Goal: Task Accomplishment & Management: Use online tool/utility

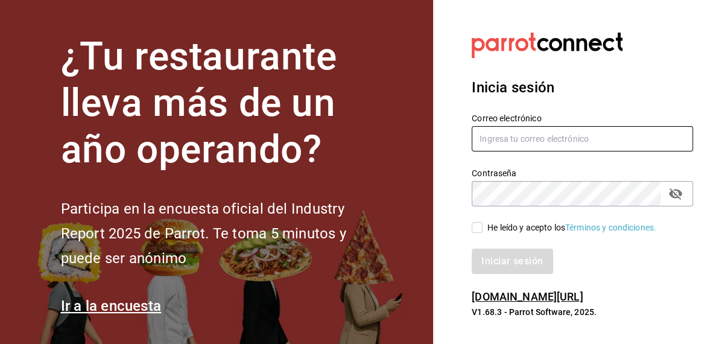
type input "inventarios@papizzas.com.mx"
click at [479, 231] on input "He leído y acepto los Términos y condiciones." at bounding box center [477, 227] width 11 height 11
checkbox input "true"
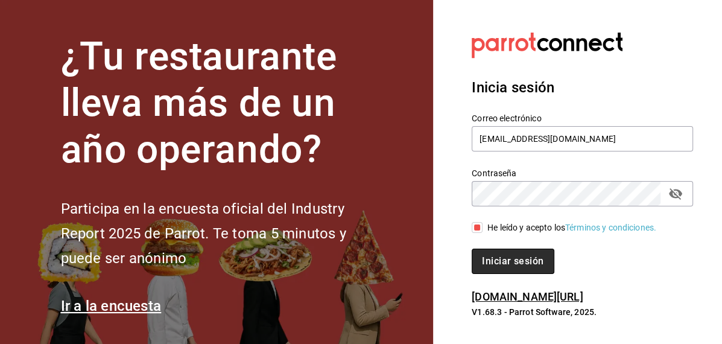
click at [491, 256] on button "Iniciar sesión" at bounding box center [513, 260] width 82 height 25
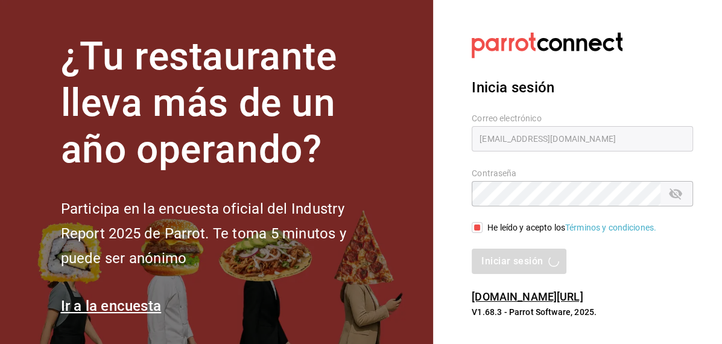
click at [341, 143] on h1 "¿Tu restaurante lleva más de un año operando?" at bounding box center [224, 103] width 326 height 139
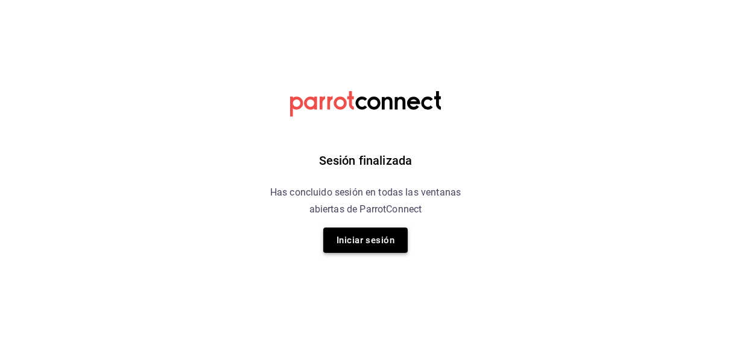
click at [373, 243] on button "Iniciar sesión" at bounding box center [365, 239] width 84 height 25
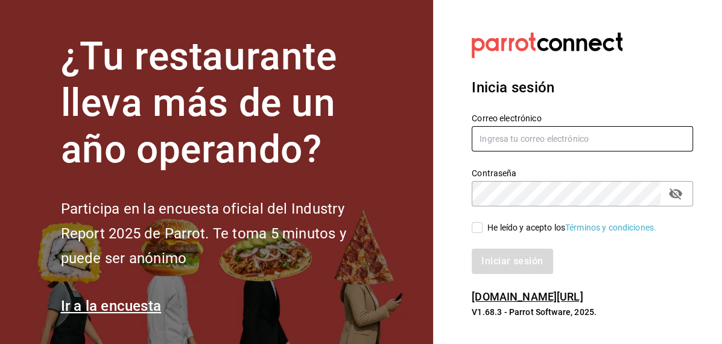
type input "inventarios@papizzas.com.mx"
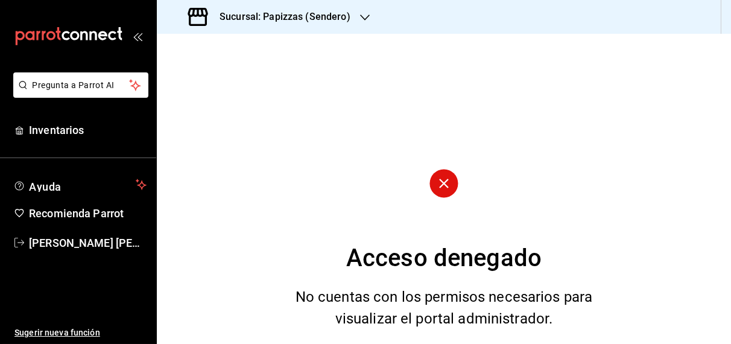
click at [352, 18] on div "Sucursal: Papizzas (Sendero)" at bounding box center [270, 17] width 208 height 34
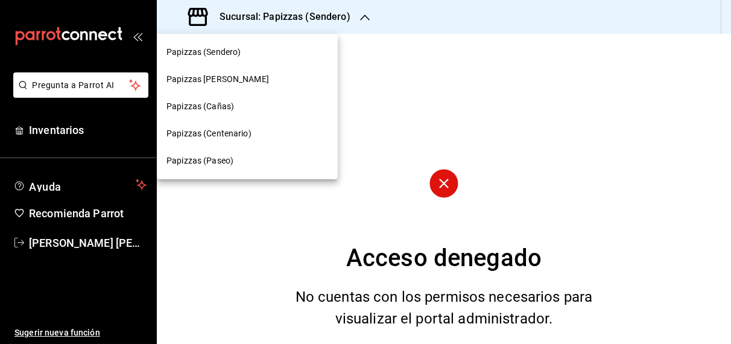
click at [225, 84] on span "Papizzas [PERSON_NAME]" at bounding box center [217, 79] width 103 height 13
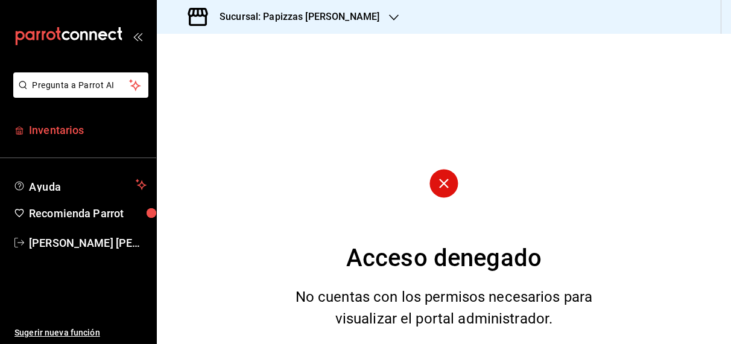
click at [72, 131] on span "Inventarios" at bounding box center [88, 130] width 118 height 16
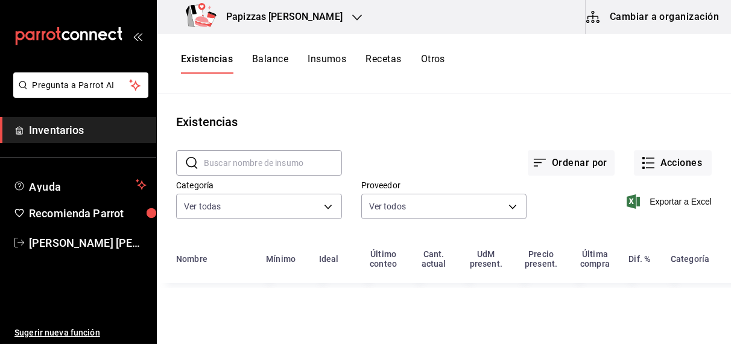
click at [440, 62] on button "Otros" at bounding box center [433, 63] width 24 height 21
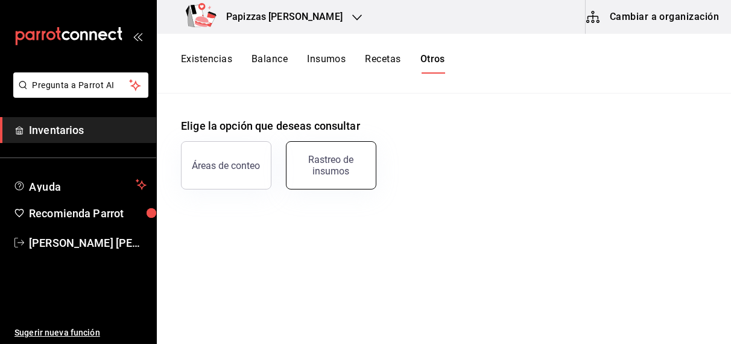
click at [329, 180] on button "Rastreo de insumos" at bounding box center [331, 165] width 90 height 48
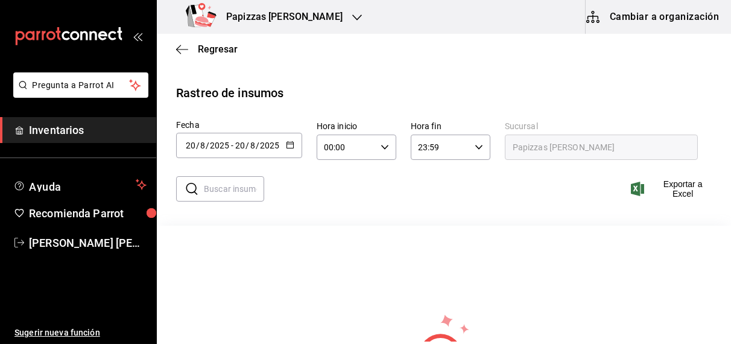
click at [288, 146] on icon "button" at bounding box center [290, 144] width 8 height 8
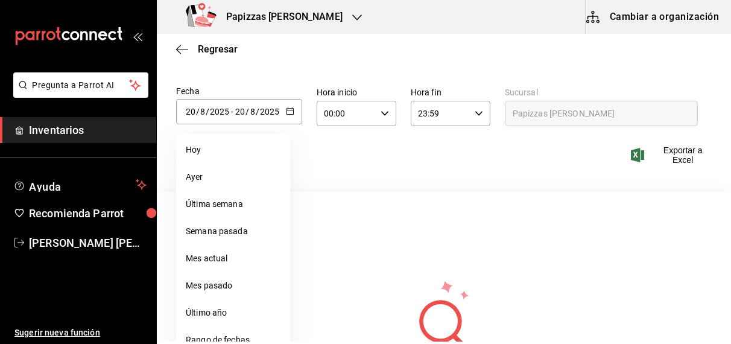
scroll to position [43, 0]
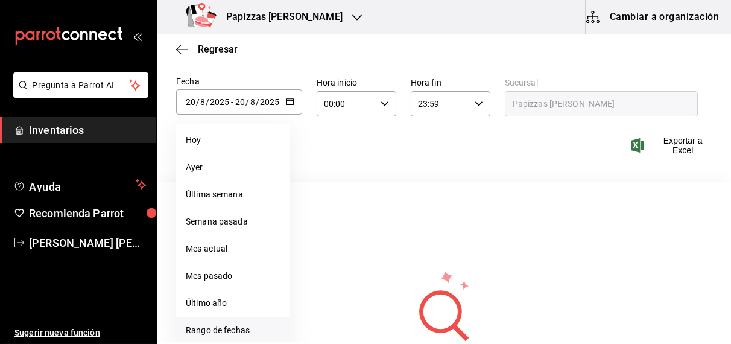
click at [222, 331] on li "Rango de fechas" at bounding box center [233, 330] width 114 height 27
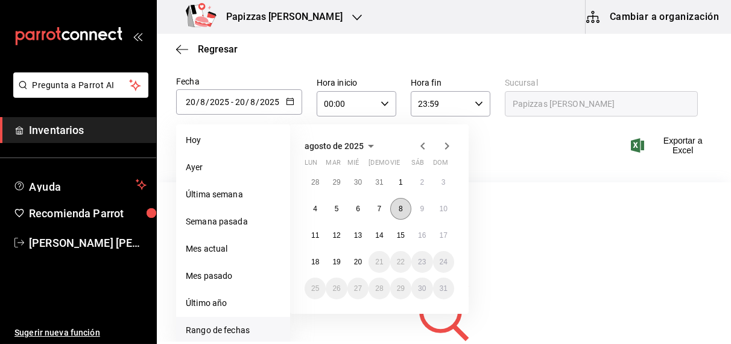
click at [401, 209] on abbr "8" at bounding box center [401, 208] width 4 height 8
click at [358, 265] on abbr "20" at bounding box center [358, 261] width 8 height 8
type input "[DATE]"
type input "8"
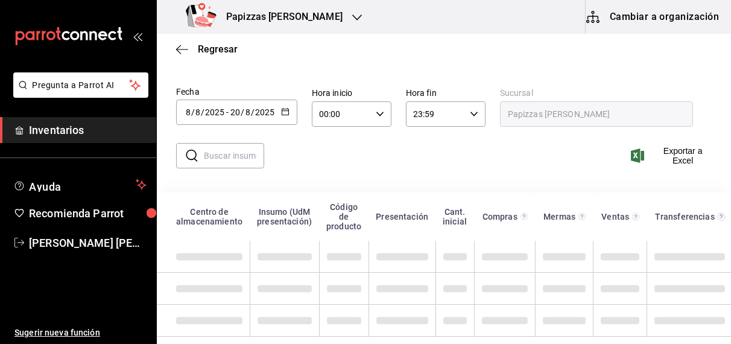
click at [213, 149] on input "text" at bounding box center [234, 156] width 60 height 24
type input "o"
type input "boneles"
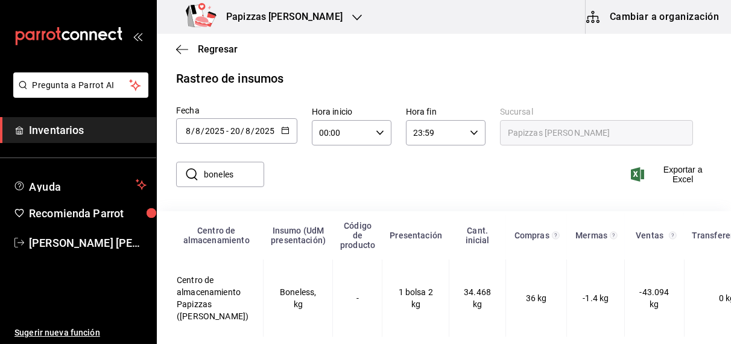
scroll to position [25, 0]
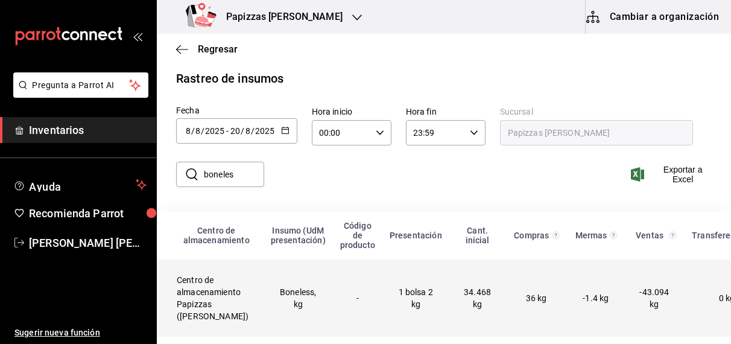
click at [264, 285] on td "Boneless, kg" at bounding box center [298, 297] width 69 height 77
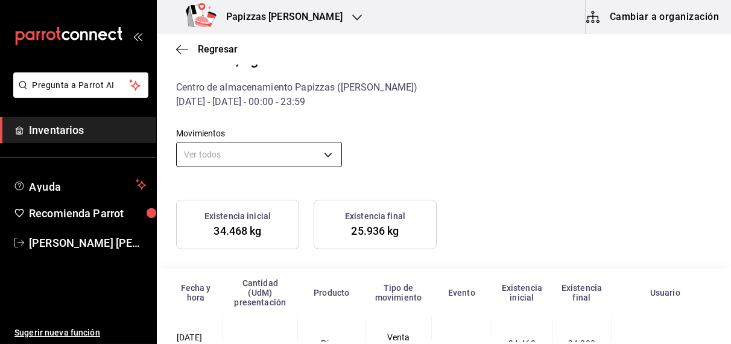
click at [279, 153] on body "Pregunta a Parrot AI Inventarios Ayuda Recomienda Parrot [PERSON_NAME] [PERSON_…" at bounding box center [365, 170] width 731 height 341
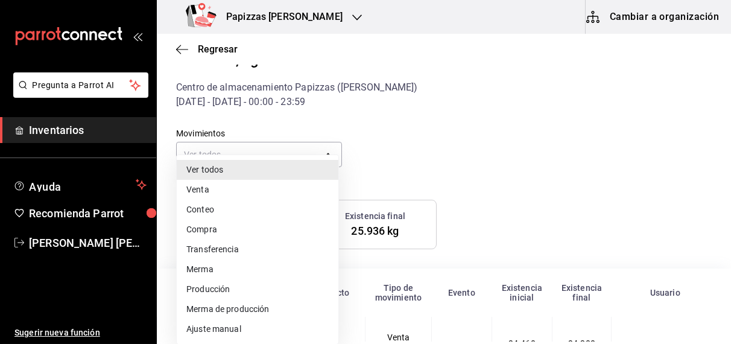
click at [225, 230] on li "Compra" at bounding box center [258, 229] width 162 height 20
type input "PURCHASE"
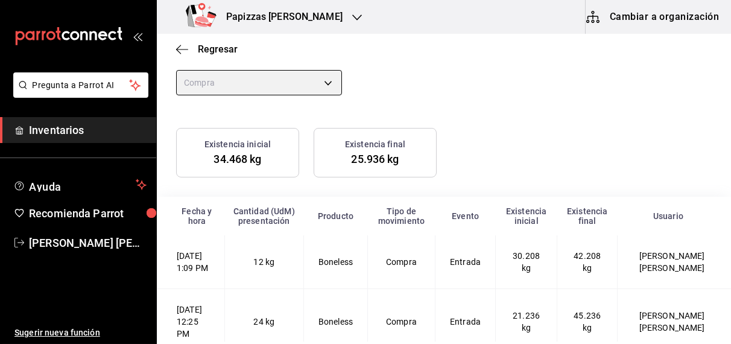
scroll to position [161, 0]
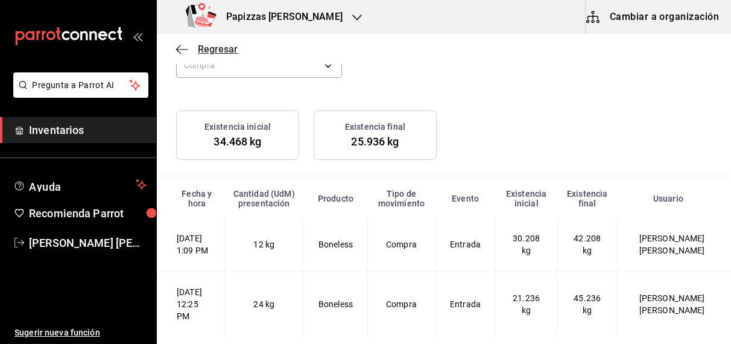
click at [221, 52] on span "Regresar" at bounding box center [218, 48] width 40 height 11
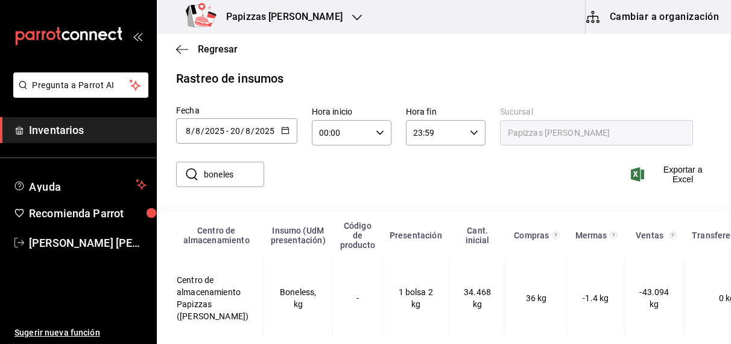
scroll to position [25, 0]
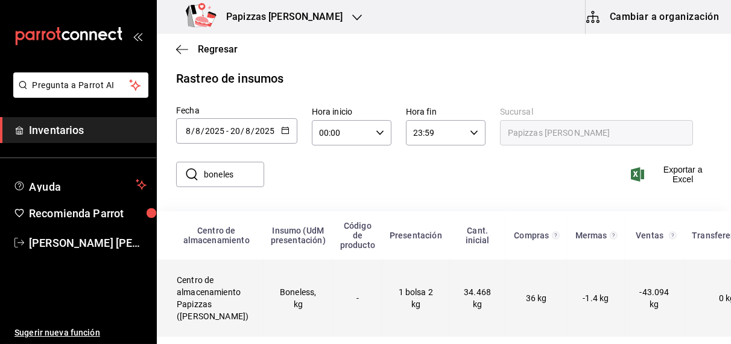
click at [304, 287] on td "Boneless, kg" at bounding box center [298, 297] width 69 height 77
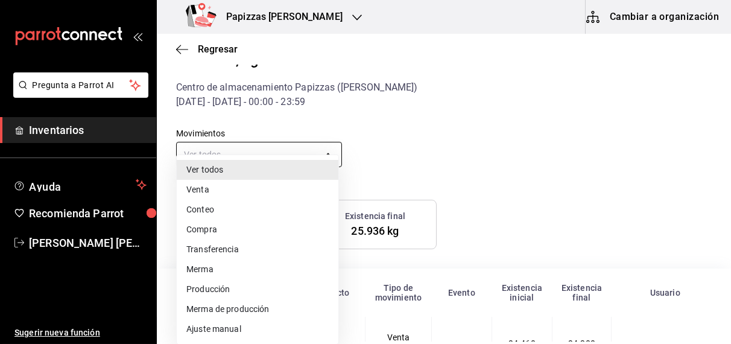
click at [327, 151] on body "Pregunta a Parrot AI Inventarios Ayuda Recomienda Parrot [PERSON_NAME] [PERSON_…" at bounding box center [365, 170] width 731 height 341
click at [409, 114] on div at bounding box center [365, 172] width 731 height 344
click at [323, 155] on body "Pregunta a Parrot AI Inventarios Ayuda Recomienda Parrot [PERSON_NAME] [PERSON_…" at bounding box center [365, 170] width 731 height 341
click at [232, 334] on li "Ajuste manual" at bounding box center [258, 329] width 162 height 20
type input "MANUAL_ADJUSTMENT"
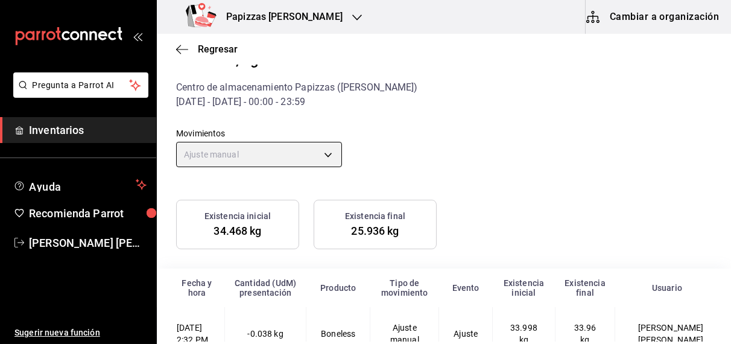
scroll to position [73, 0]
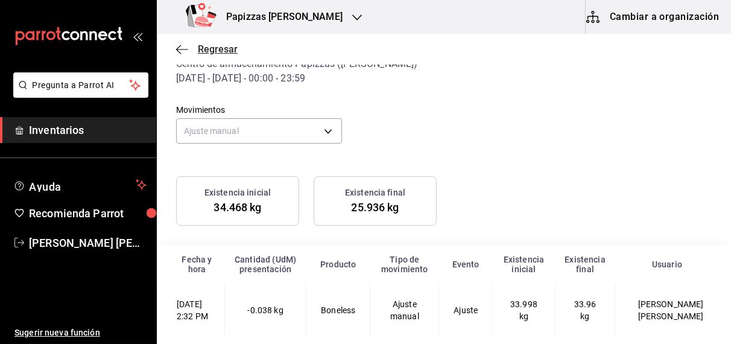
click at [213, 52] on span "Regresar" at bounding box center [218, 48] width 40 height 11
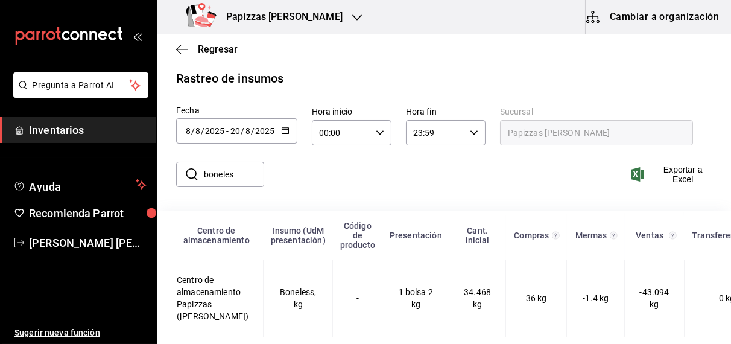
scroll to position [25, 0]
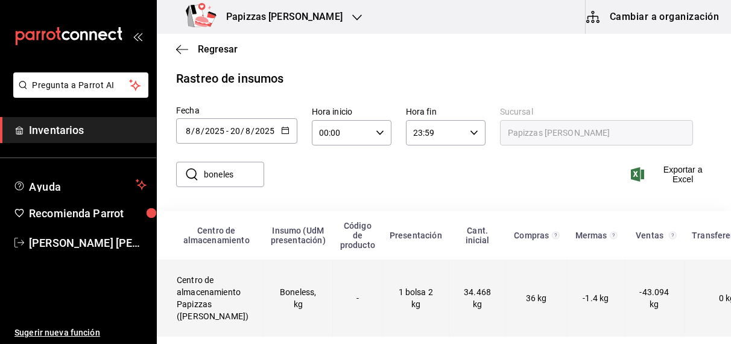
click at [283, 292] on td "Boneless, kg" at bounding box center [298, 297] width 69 height 77
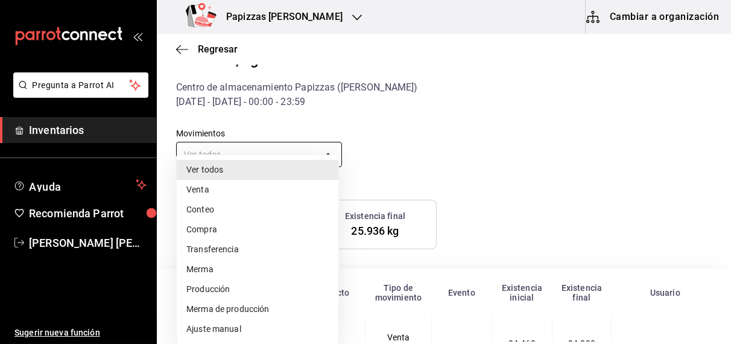
click at [292, 163] on body "Pregunta a Parrot AI Inventarios Ayuda Recomienda Parrot [PERSON_NAME] [PERSON_…" at bounding box center [365, 170] width 731 height 341
click at [226, 227] on li "Compra" at bounding box center [258, 229] width 162 height 20
type input "PURCHASE"
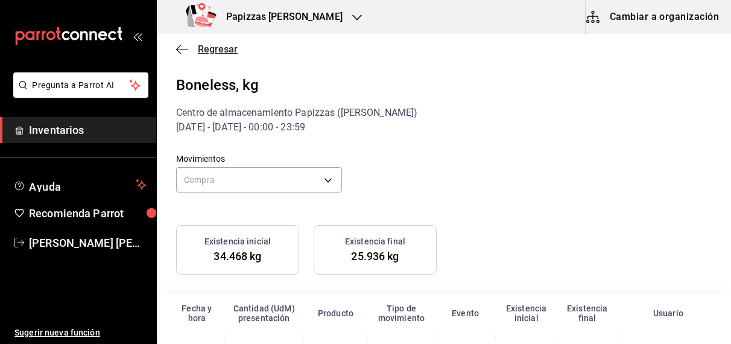
click at [215, 48] on span "Regresar" at bounding box center [218, 48] width 40 height 11
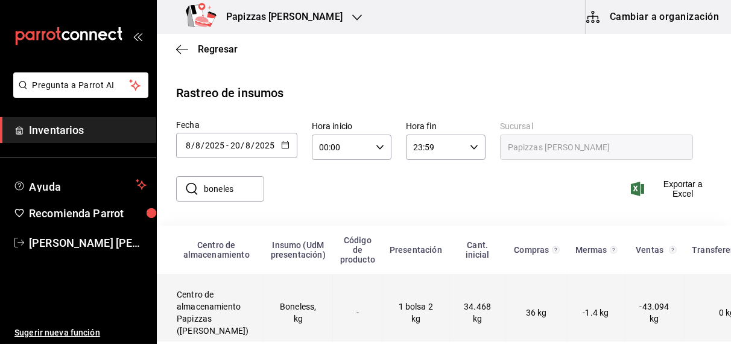
click at [303, 325] on td "Boneless, kg" at bounding box center [298, 312] width 69 height 77
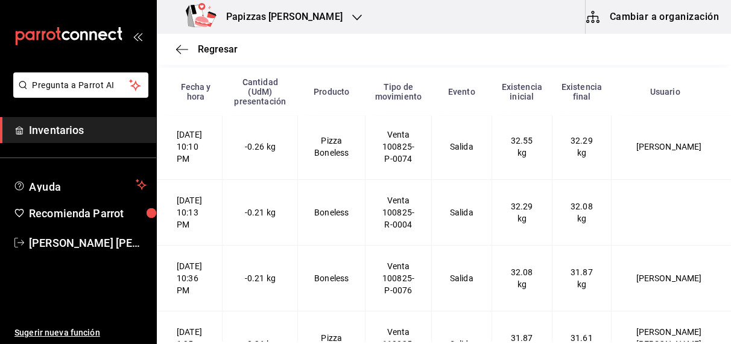
scroll to position [3677, 0]
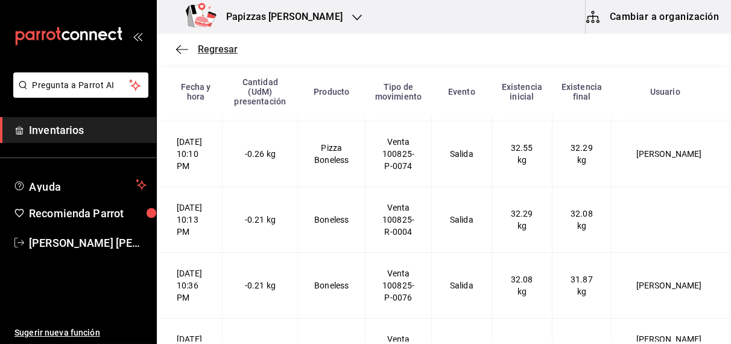
click at [217, 54] on span "Regresar" at bounding box center [218, 48] width 40 height 11
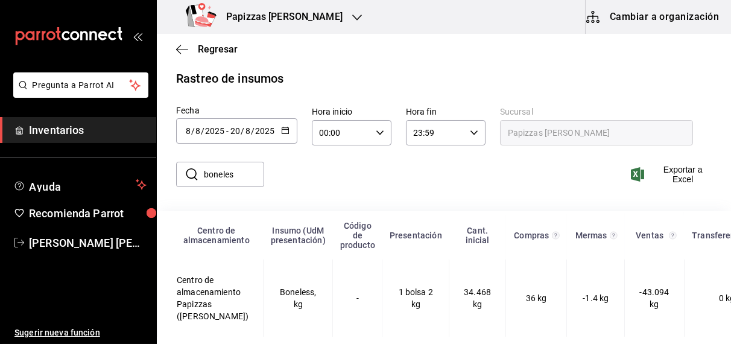
scroll to position [25, 0]
click at [217, 54] on span "Regresar" at bounding box center [218, 48] width 40 height 11
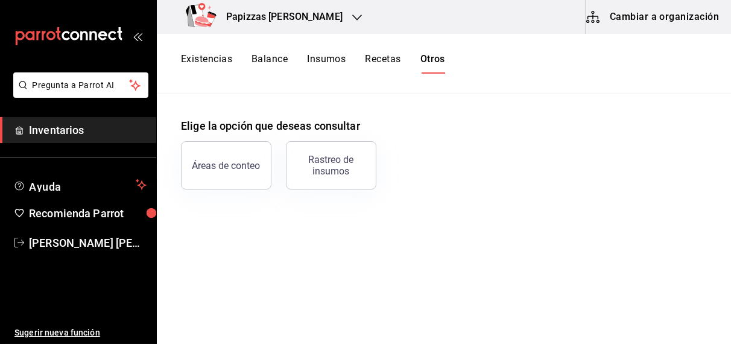
click at [204, 59] on button "Existencias" at bounding box center [206, 63] width 51 height 21
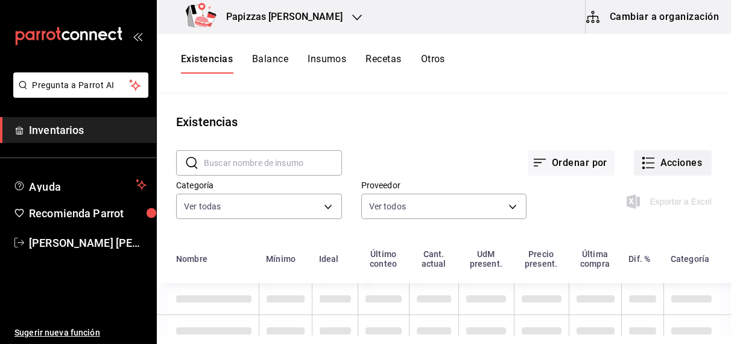
click at [670, 157] on button "Acciones" at bounding box center [673, 162] width 78 height 25
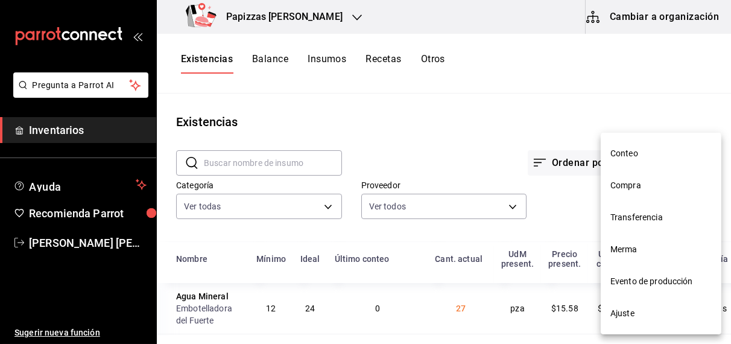
click at [630, 194] on li "Compra" at bounding box center [661, 185] width 121 height 32
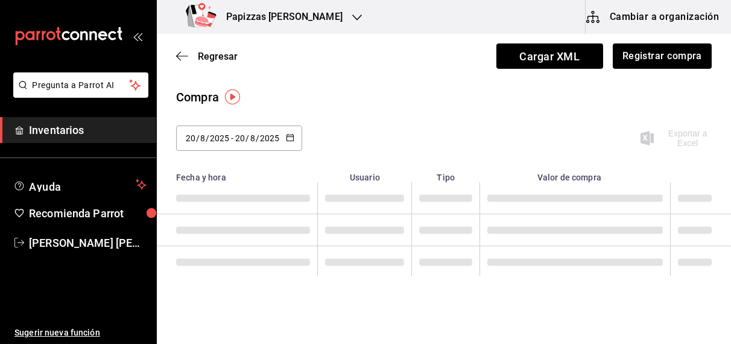
click at [288, 136] on icon "button" at bounding box center [290, 137] width 8 height 8
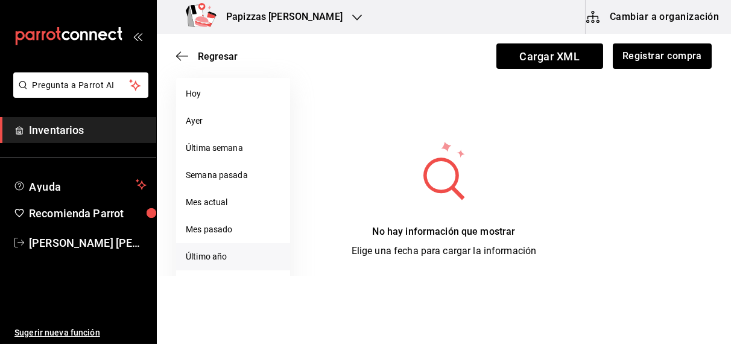
click at [207, 257] on li "Último año" at bounding box center [233, 256] width 114 height 27
type input "[DATE]"
type input "1"
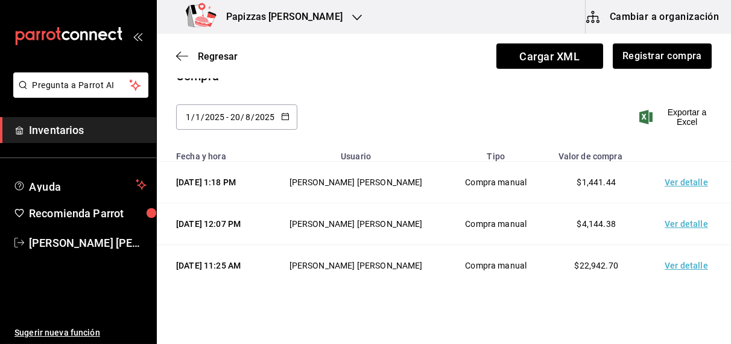
scroll to position [83, 0]
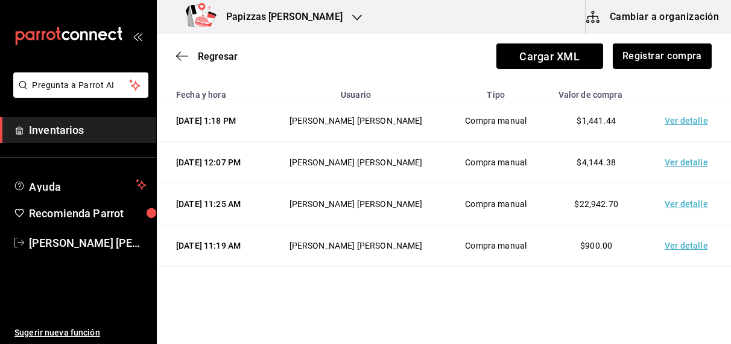
click at [280, 100] on th "Usuario" at bounding box center [356, 91] width 180 height 17
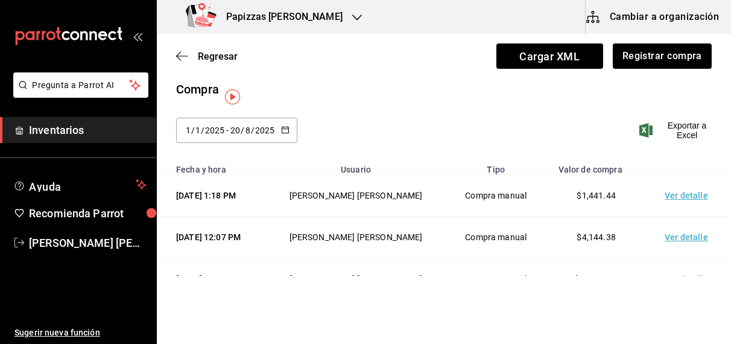
scroll to position [0, 0]
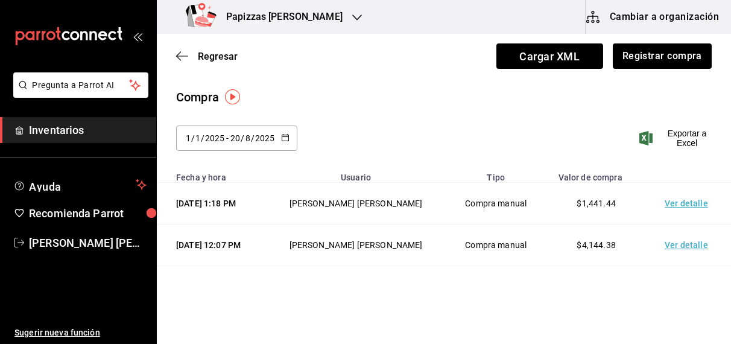
click at [287, 134] on \(Stroke\) "button" at bounding box center [287, 134] width 1 height 1
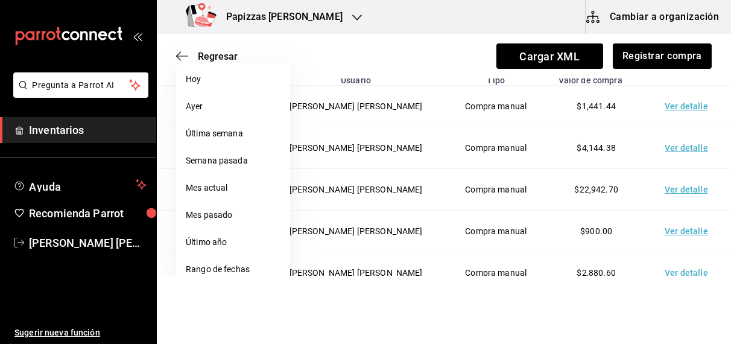
scroll to position [101, 0]
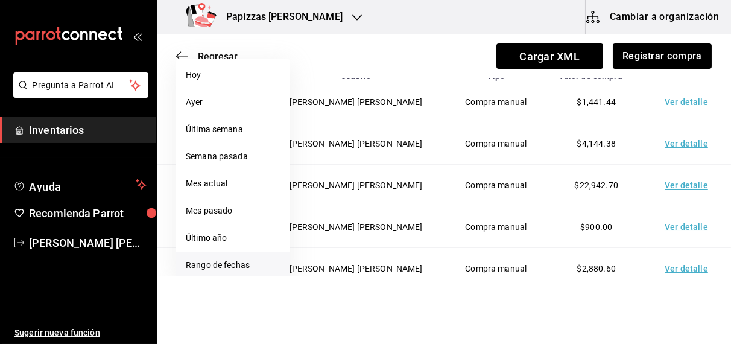
click at [223, 267] on li "Rango de fechas" at bounding box center [233, 264] width 114 height 27
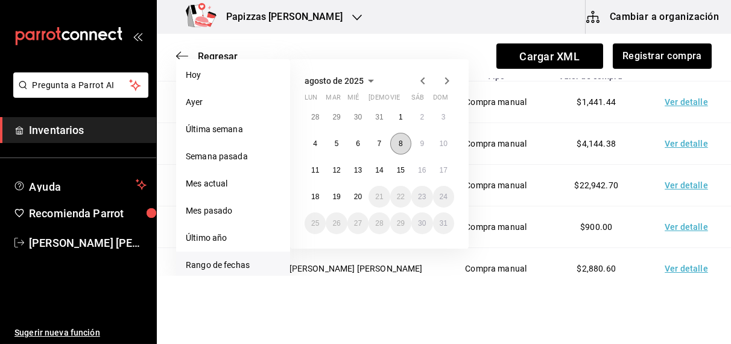
click at [399, 139] on abbr "8" at bounding box center [401, 143] width 4 height 8
click at [356, 197] on abbr "20" at bounding box center [358, 196] width 8 height 8
type input "[DATE]"
type input "8"
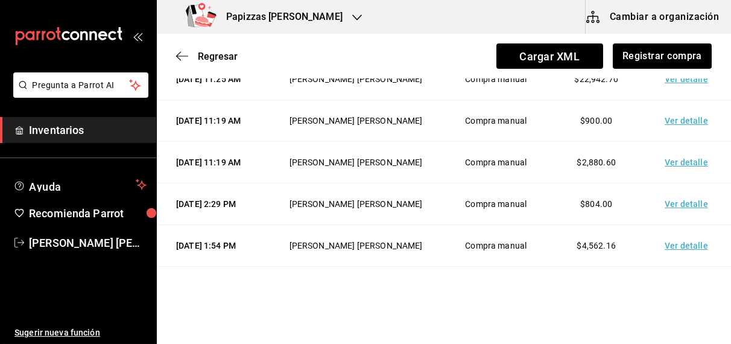
scroll to position [210, 0]
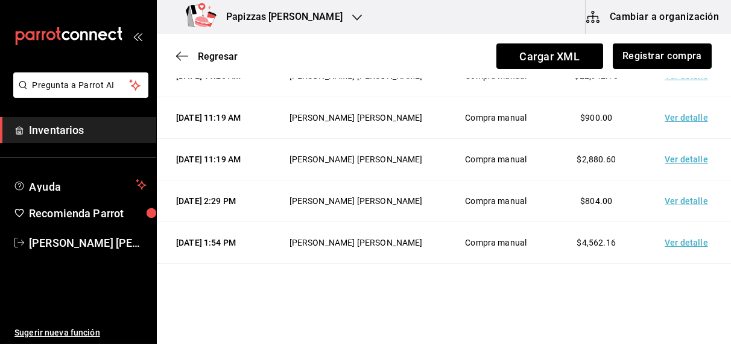
click at [683, 97] on td "Ver detalle" at bounding box center [688, 76] width 84 height 42
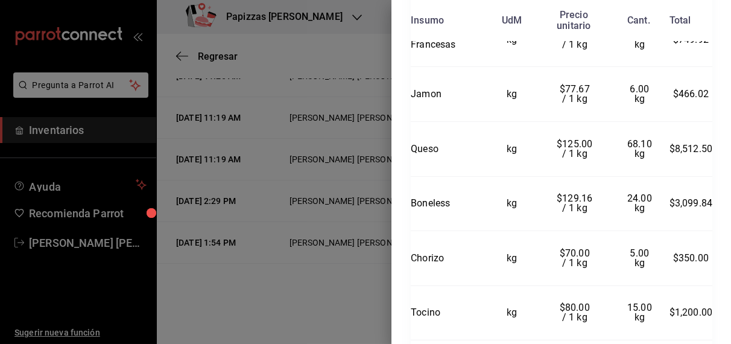
scroll to position [1139, 0]
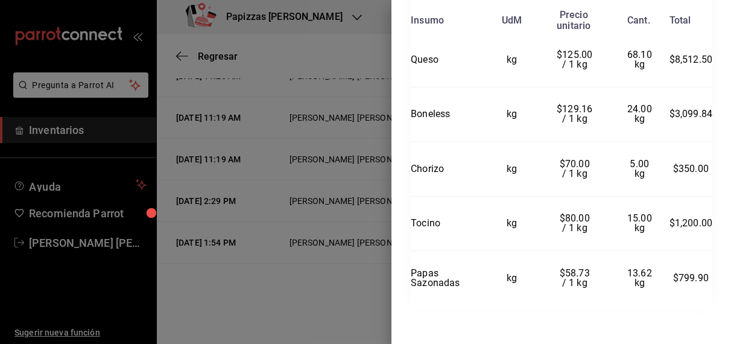
click at [428, 87] on td "Boneless" at bounding box center [448, 114] width 74 height 55
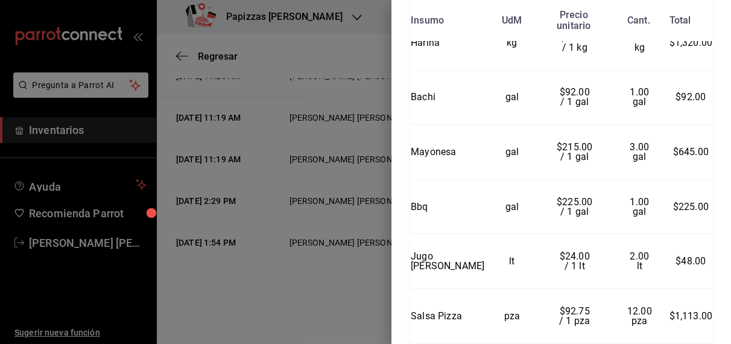
scroll to position [0, 0]
